Goal: Transaction & Acquisition: Purchase product/service

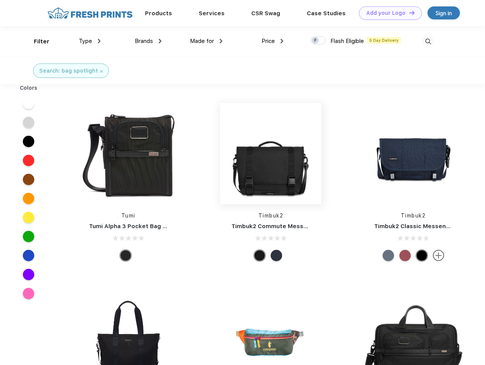
scroll to position [0, 0]
click at [387, 13] on link "Add your Logo Design Tool" at bounding box center [390, 12] width 63 height 13
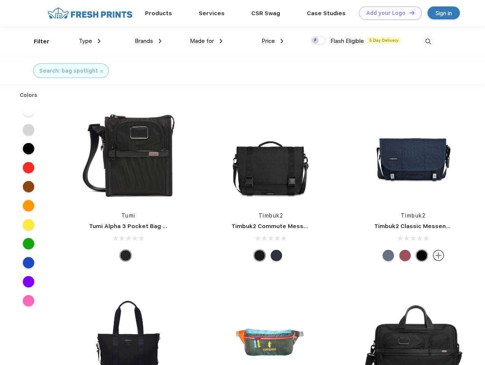
click at [0, 0] on div "Design Tool" at bounding box center [0, 0] width 0 height 0
click at [408, 13] on link "Add your Logo Design Tool" at bounding box center [390, 12] width 63 height 13
click at [37, 41] on div "Filter" at bounding box center [42, 41] width 16 height 9
click at [90, 41] on span "Type" at bounding box center [85, 41] width 13 height 7
click at [148, 41] on span "Brands" at bounding box center [144, 41] width 18 height 7
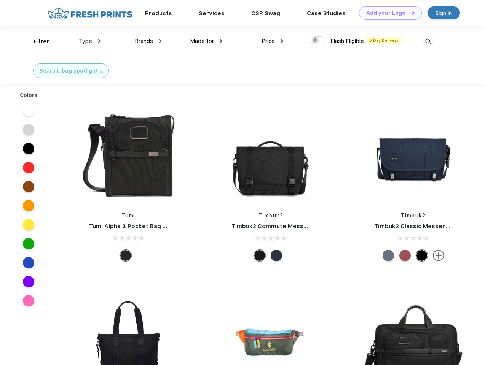
click at [206, 41] on span "Made for" at bounding box center [202, 41] width 24 height 7
click at [272, 41] on span "Price" at bounding box center [267, 41] width 13 height 7
click at [318, 41] on div at bounding box center [318, 40] width 15 height 8
click at [315, 41] on input "checkbox" at bounding box center [313, 38] width 5 height 5
click at [428, 41] on img at bounding box center [428, 41] width 13 height 13
